Goal: Task Accomplishment & Management: Manage account settings

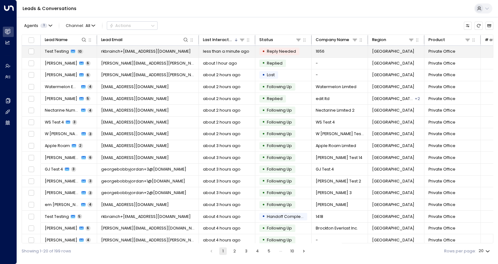
click at [56, 50] on span "Test Testing" at bounding box center [57, 52] width 24 height 6
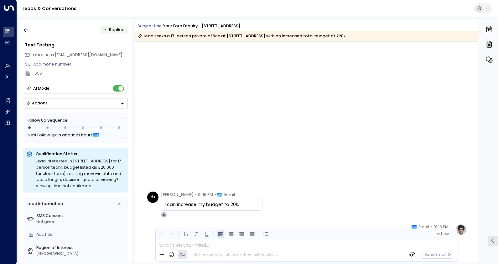
scroll to position [1702, 0]
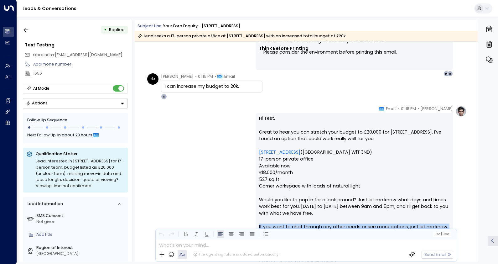
drag, startPoint x: 474, startPoint y: 227, endPoint x: 468, endPoint y: 253, distance: 26.4
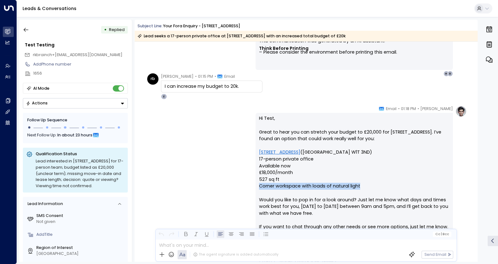
drag, startPoint x: 363, startPoint y: 185, endPoint x: 257, endPoint y: 183, distance: 106.2
click at [257, 183] on div "Hi Test, Great to hear you can stretch your budget to £20,000 for 42 Berners St…" at bounding box center [354, 244] width 197 height 263
copy p "Corner workspace with loads of natural light"
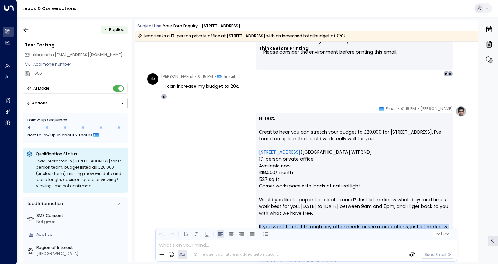
drag, startPoint x: 474, startPoint y: 223, endPoint x: 471, endPoint y: 243, distance: 20.4
